Goal: Find specific page/section: Find specific page/section

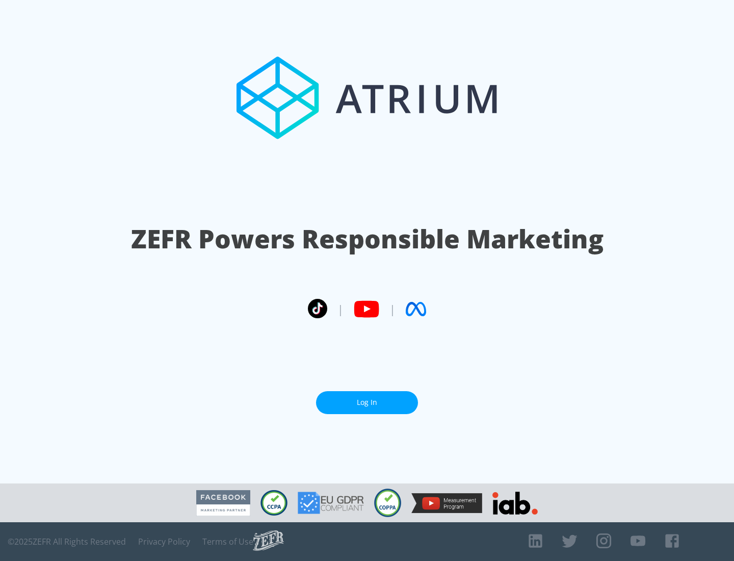
click at [367, 402] on link "Log In" at bounding box center [367, 402] width 102 height 23
